Goal: Task Accomplishment & Management: Manage account settings

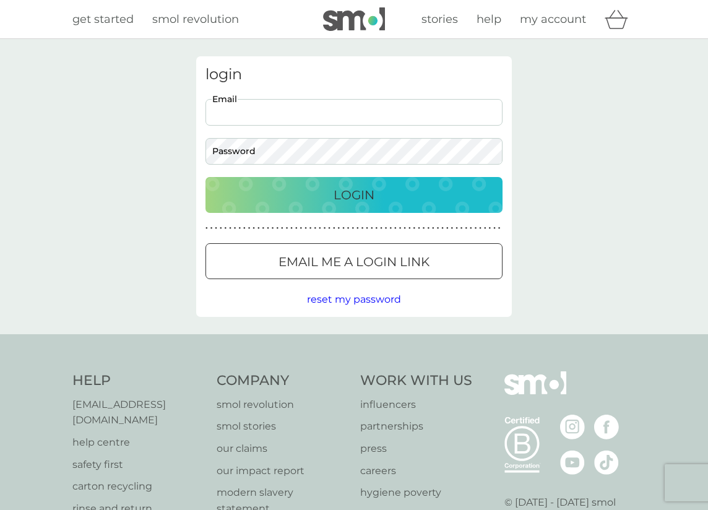
click at [270, 114] on input "Email" at bounding box center [353, 112] width 297 height 27
type input "[EMAIL_ADDRESS][DOMAIN_NAME]"
click at [205, 177] on button "Login" at bounding box center [353, 195] width 297 height 36
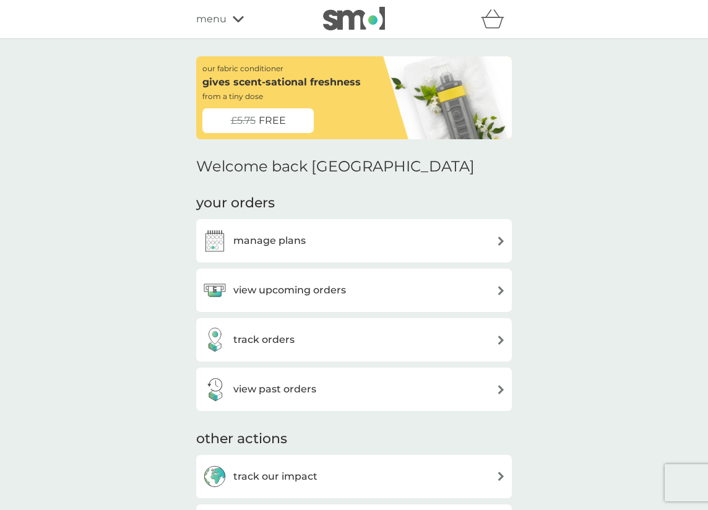
click at [300, 293] on h3 "view upcoming orders" at bounding box center [289, 290] width 113 height 16
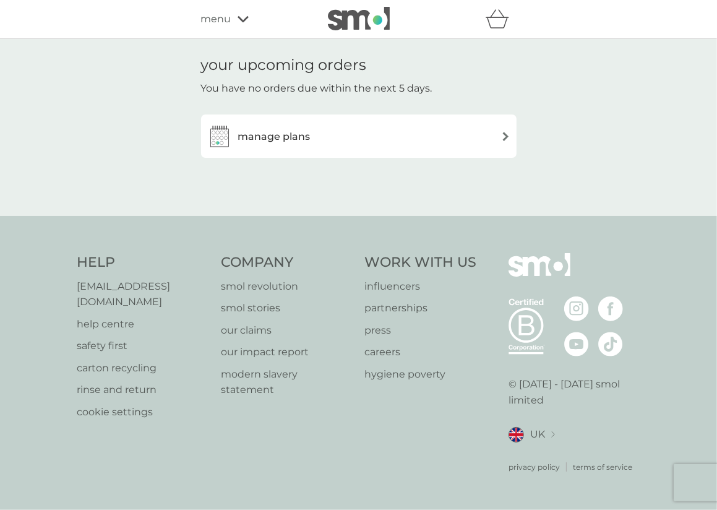
click at [292, 140] on h3 "manage plans" at bounding box center [274, 137] width 72 height 16
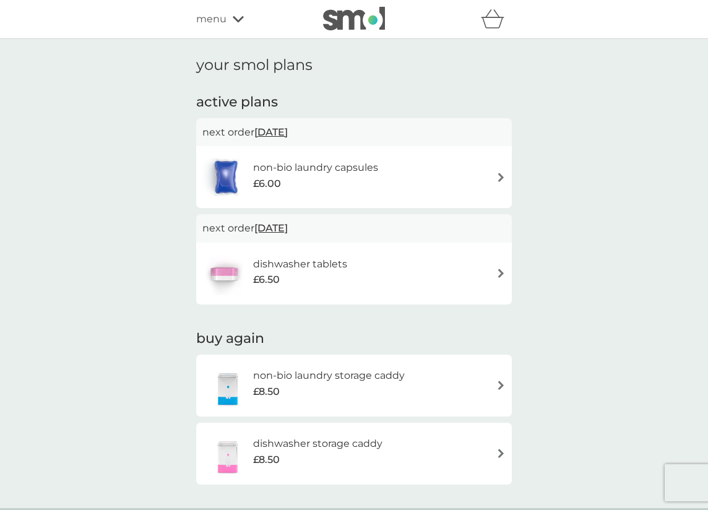
click at [309, 188] on div "£6.00" at bounding box center [315, 184] width 125 height 16
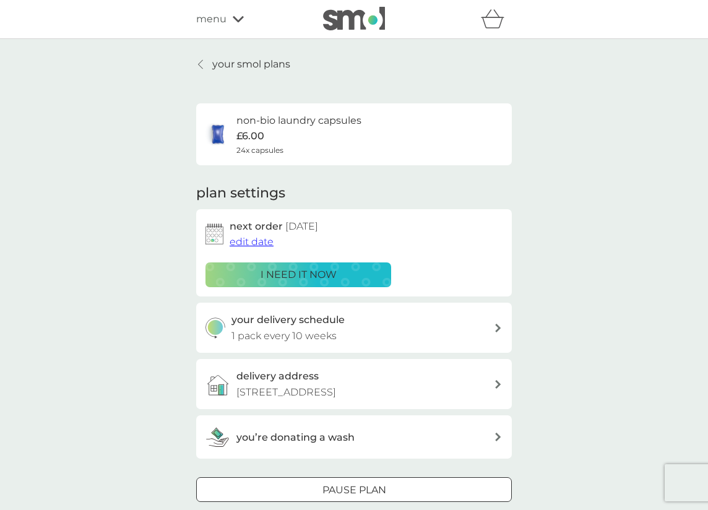
click at [319, 278] on p "i need it now" at bounding box center [299, 275] width 76 height 16
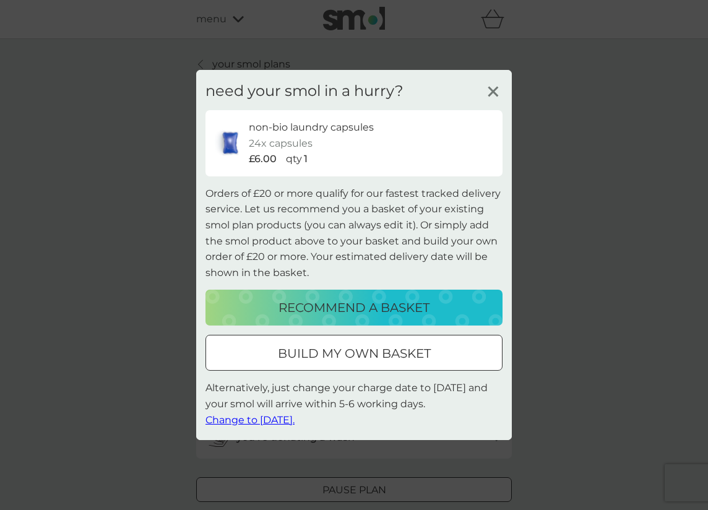
click at [286, 421] on span "Change to tomorrow." at bounding box center [249, 419] width 89 height 12
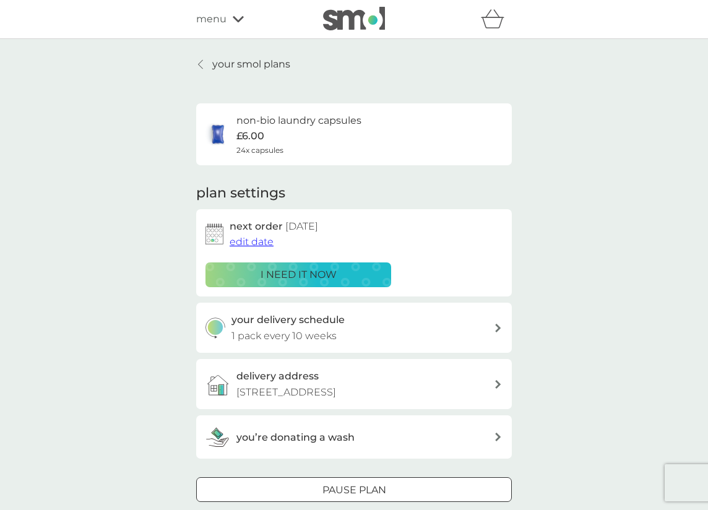
click at [278, 315] on h3 "your delivery schedule" at bounding box center [287, 320] width 113 height 16
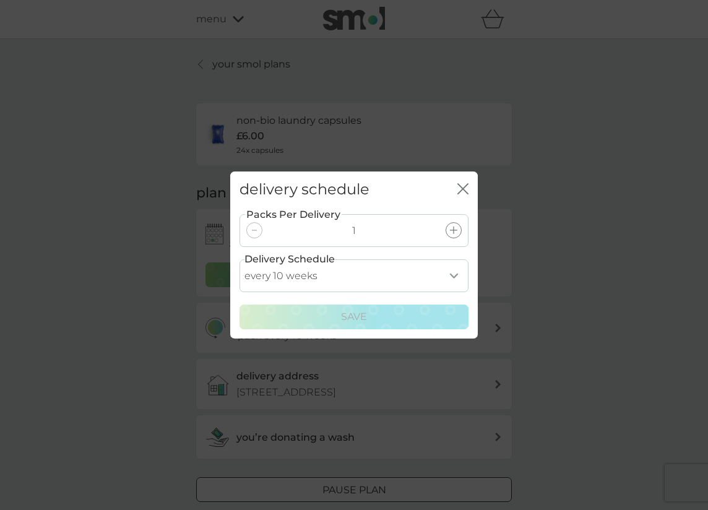
click at [427, 275] on select "every 1 week every 2 weeks every 3 weeks every 4 weeks every 5 weeks every 6 we…" at bounding box center [353, 275] width 229 height 33
select select "42"
click at [239, 259] on select "every 1 week every 2 weeks every 3 weeks every 4 weeks every 5 weeks every 6 we…" at bounding box center [353, 275] width 229 height 33
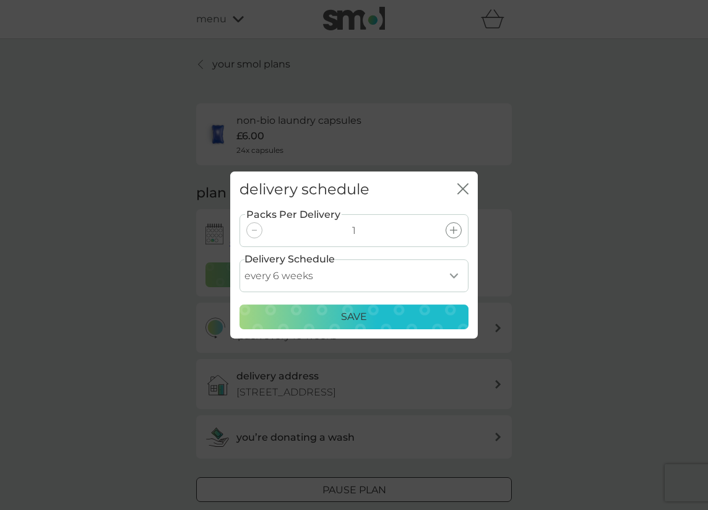
click at [384, 311] on div "Save" at bounding box center [354, 317] width 213 height 16
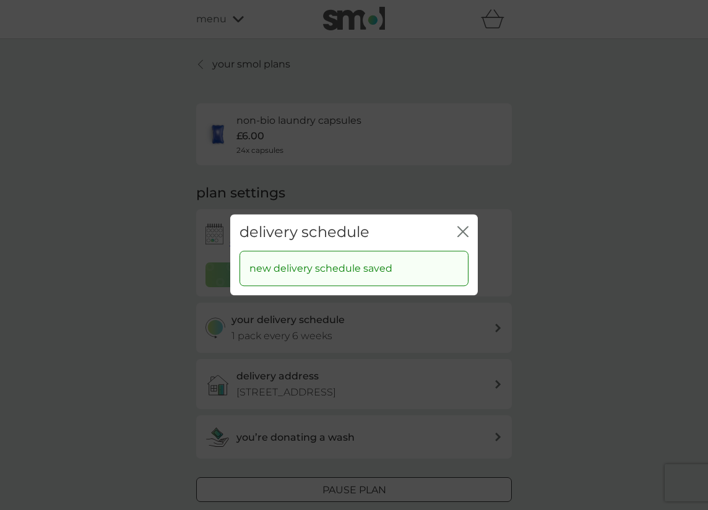
click at [465, 233] on icon "close" at bounding box center [465, 231] width 5 height 10
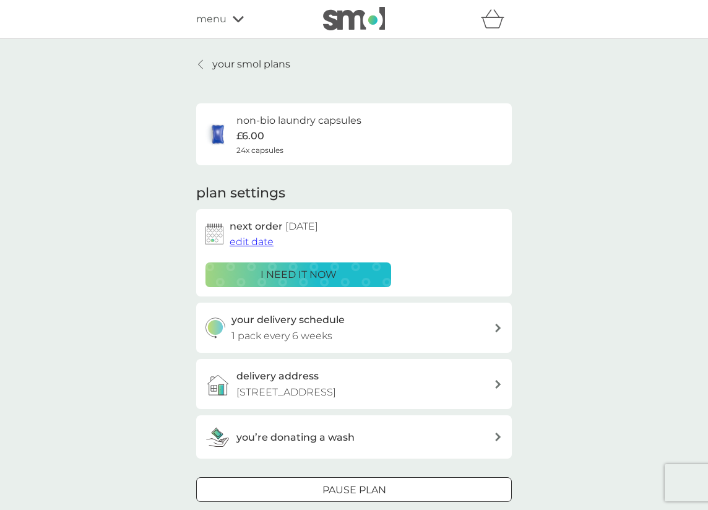
click at [412, 316] on div "your delivery schedule 1 pack every 6 weeks" at bounding box center [362, 328] width 263 height 32
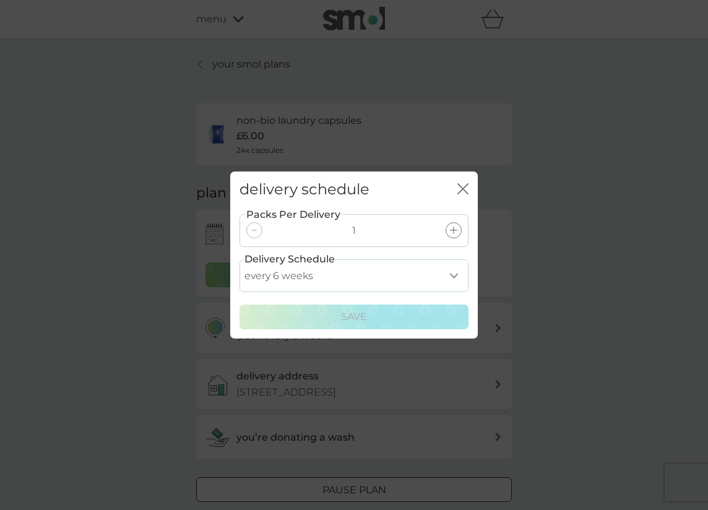
click at [358, 263] on select "every 1 week every 2 weeks every 3 weeks every 4 weeks every 5 weeks every 6 we…" at bounding box center [353, 275] width 229 height 33
select select "63"
click at [239, 259] on select "every 1 week every 2 weeks every 3 weeks every 4 weeks every 5 weeks every 6 we…" at bounding box center [353, 275] width 229 height 33
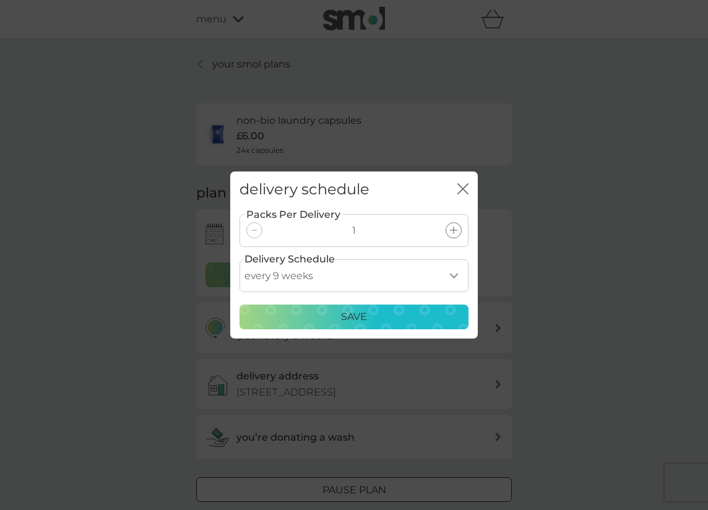
click at [360, 319] on p "Save" at bounding box center [354, 317] width 26 height 16
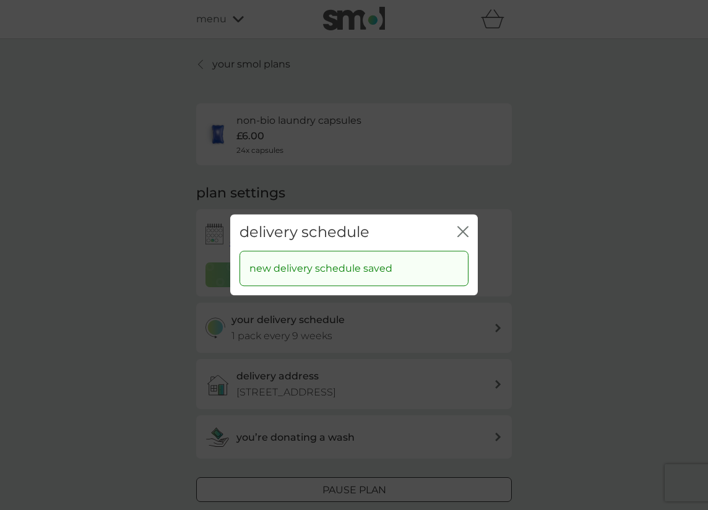
click at [461, 231] on icon "close" at bounding box center [462, 231] width 11 height 11
